Goal: Use online tool/utility: Utilize a website feature to perform a specific function

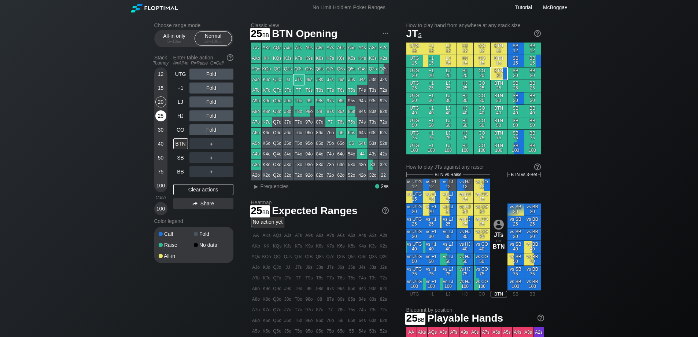
click at [161, 116] on div "25" at bounding box center [160, 115] width 11 height 11
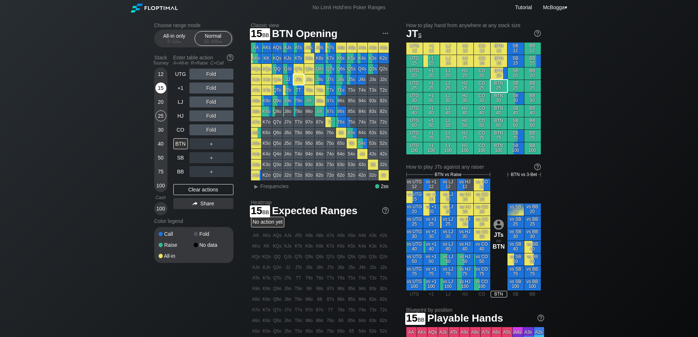
click at [162, 88] on div "15" at bounding box center [160, 87] width 11 height 11
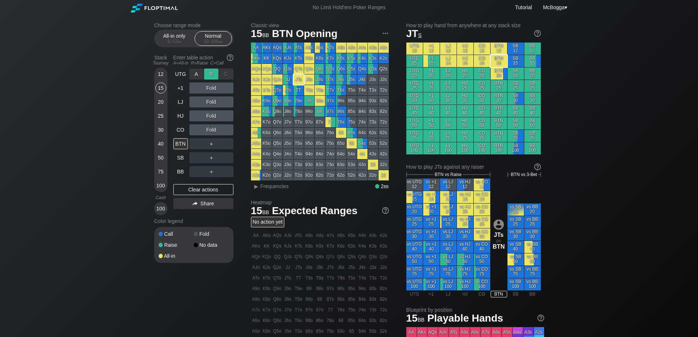
click at [213, 73] on div "R ✕" at bounding box center [211, 74] width 14 height 11
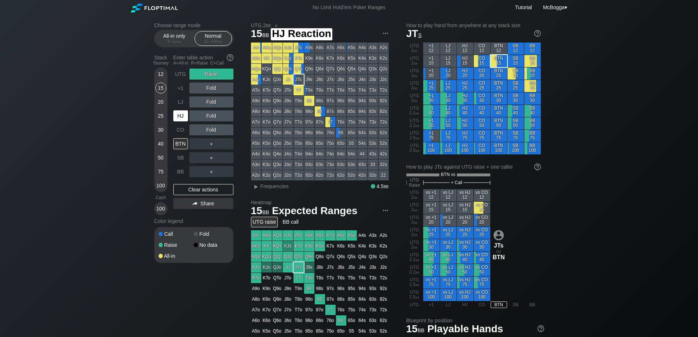
click at [182, 120] on div "HJ" at bounding box center [180, 115] width 15 height 11
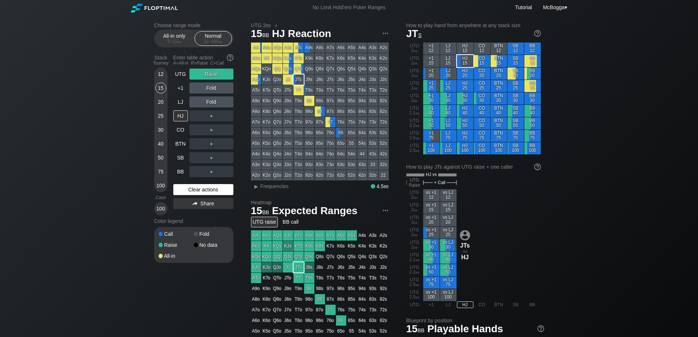
click at [224, 187] on div "Clear actions" at bounding box center [203, 189] width 60 height 11
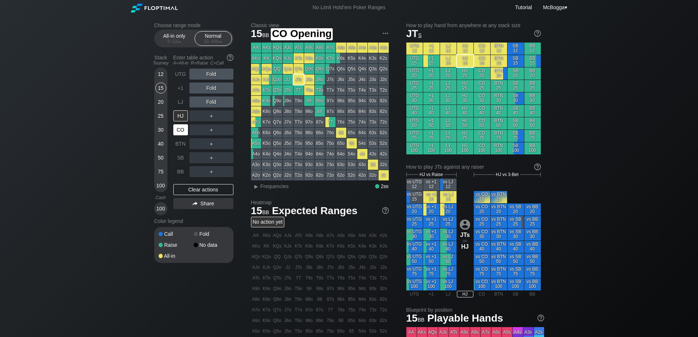
click at [180, 129] on div "CO" at bounding box center [180, 129] width 15 height 11
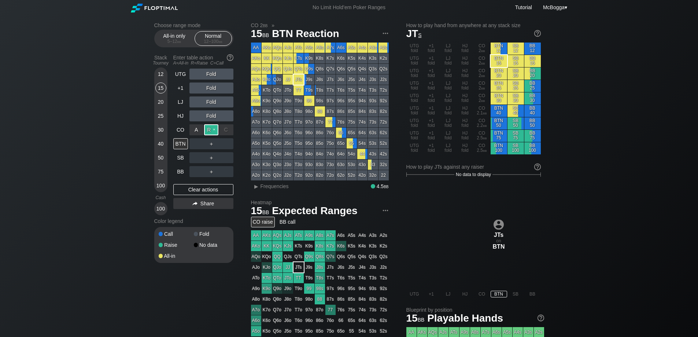
click at [209, 130] on div "R ✕" at bounding box center [211, 129] width 14 height 11
